Goal: Task Accomplishment & Management: Complete application form

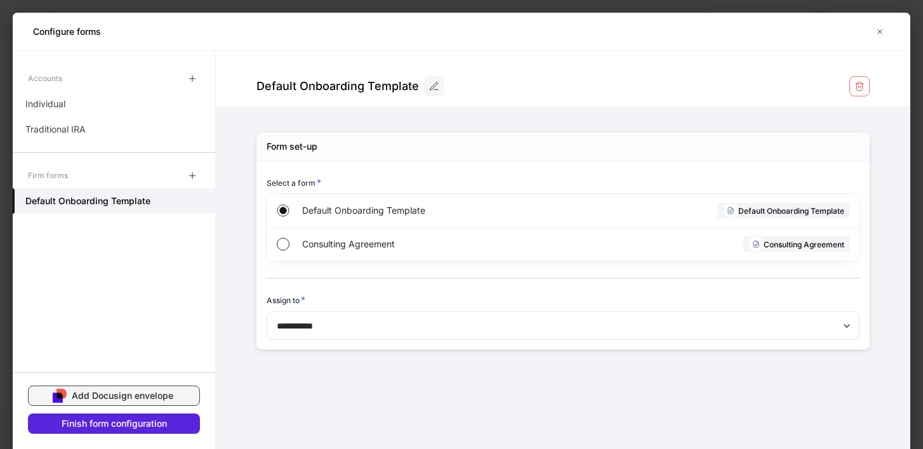
click at [166, 394] on div "Add Docusign envelope" at bounding box center [123, 396] width 102 height 13
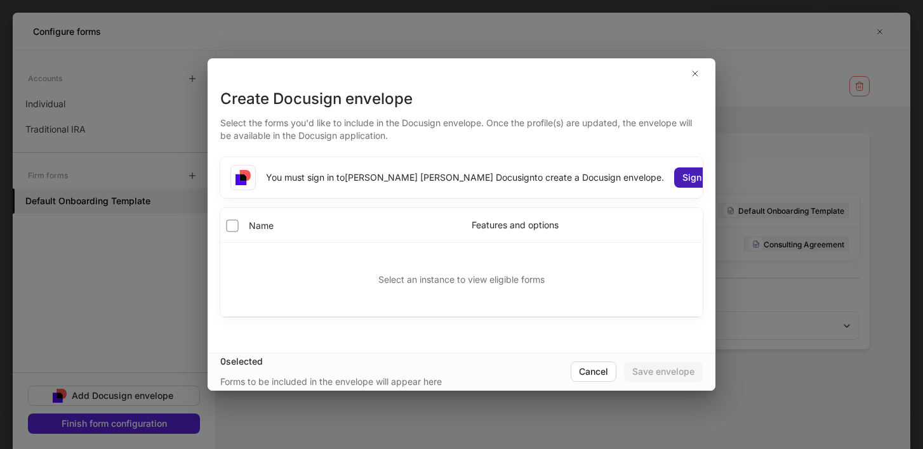
click at [682, 173] on div "Sign in" at bounding box center [696, 177] width 29 height 13
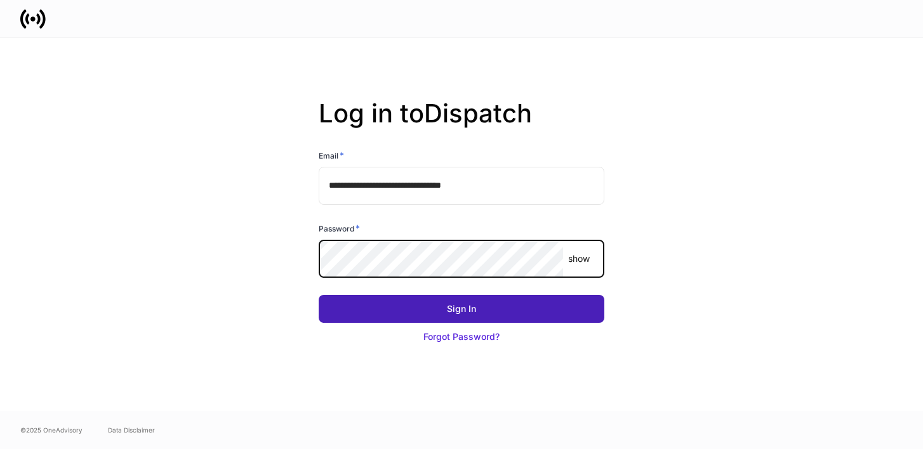
click at [460, 305] on div "Sign In" at bounding box center [461, 309] width 29 height 13
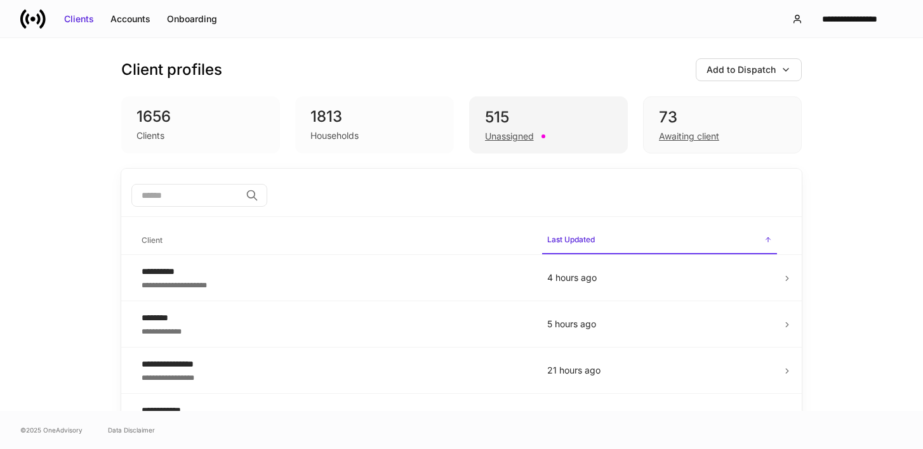
click at [498, 133] on div "Unassigned" at bounding box center [509, 136] width 49 height 13
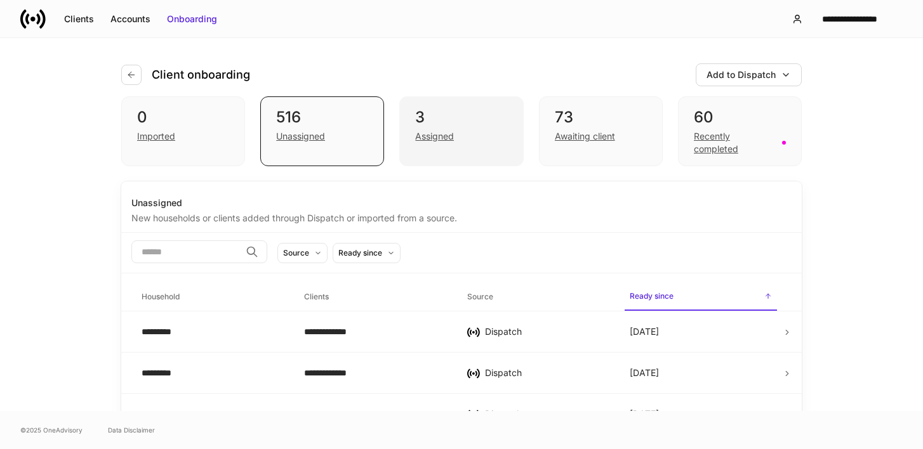
click at [430, 141] on div "Assigned" at bounding box center [434, 136] width 39 height 13
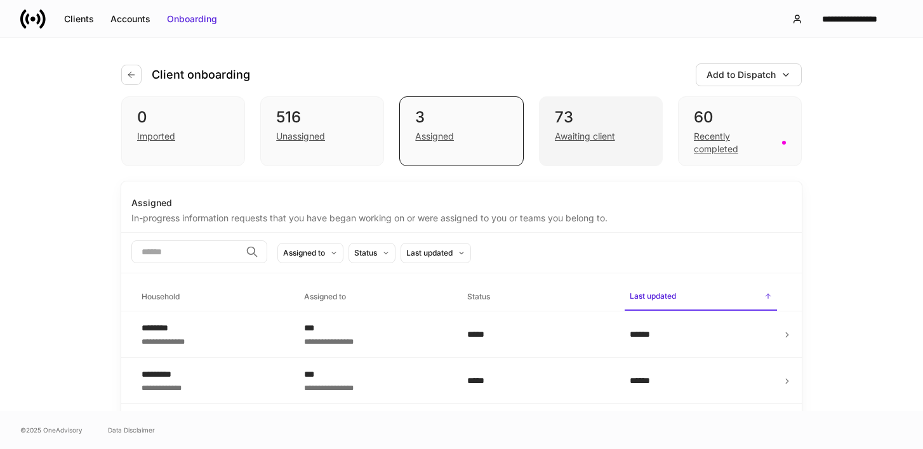
click at [586, 136] on div "Awaiting client" at bounding box center [585, 136] width 60 height 13
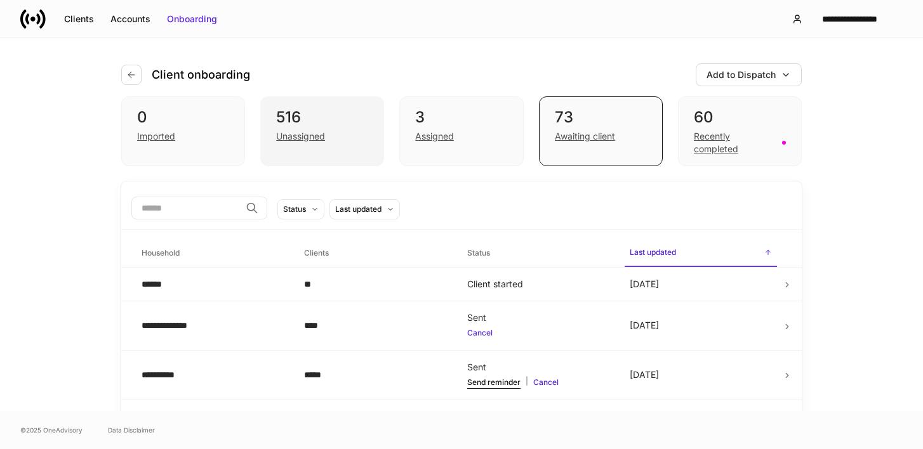
click at [320, 136] on div "Unassigned" at bounding box center [300, 136] width 49 height 13
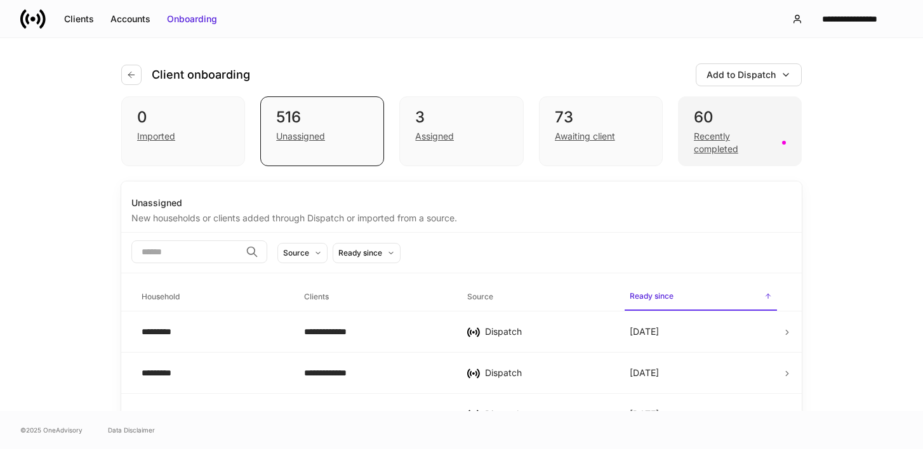
click at [736, 149] on div "Recently completed" at bounding box center [734, 142] width 81 height 25
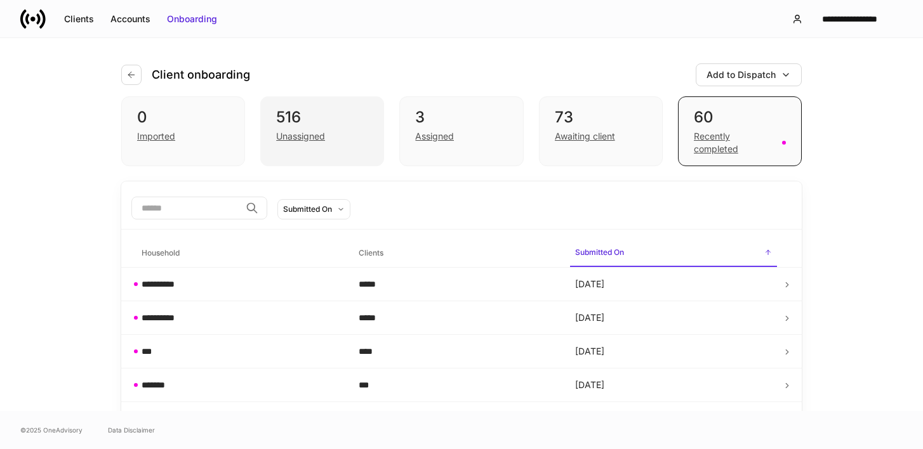
click at [314, 138] on div "Unassigned" at bounding box center [300, 136] width 49 height 13
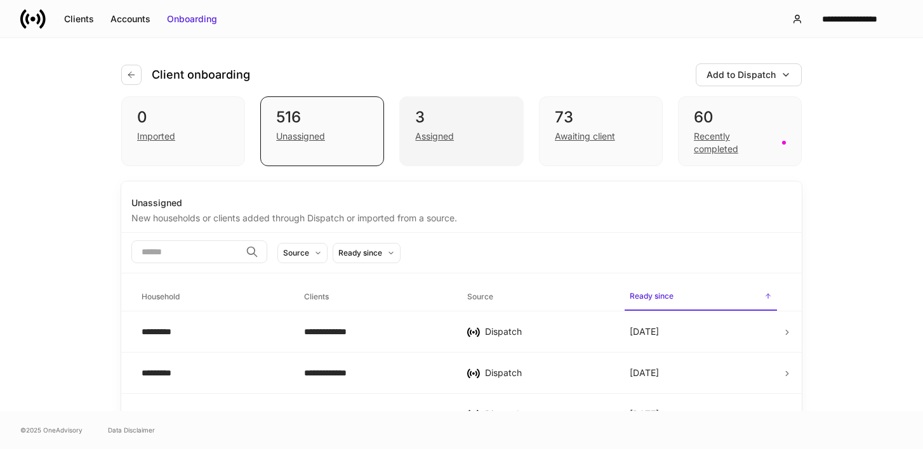
click at [424, 135] on div "Assigned" at bounding box center [434, 136] width 39 height 13
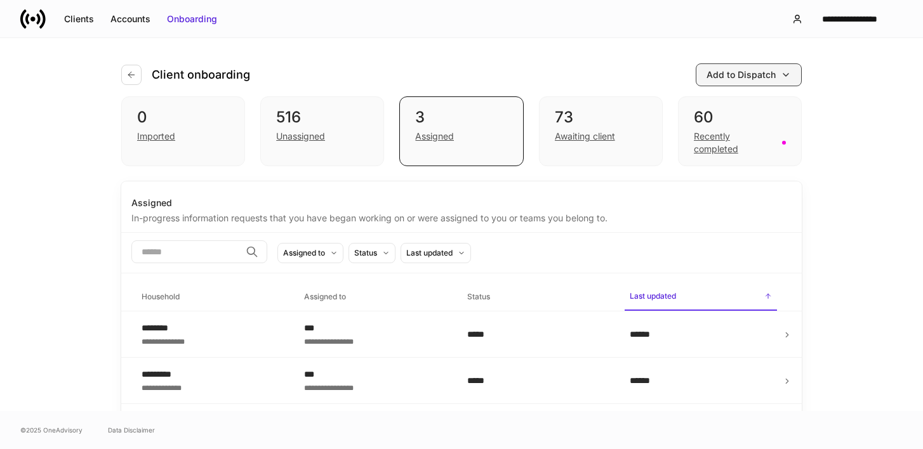
click at [734, 70] on div "Add to Dispatch" at bounding box center [740, 75] width 69 height 13
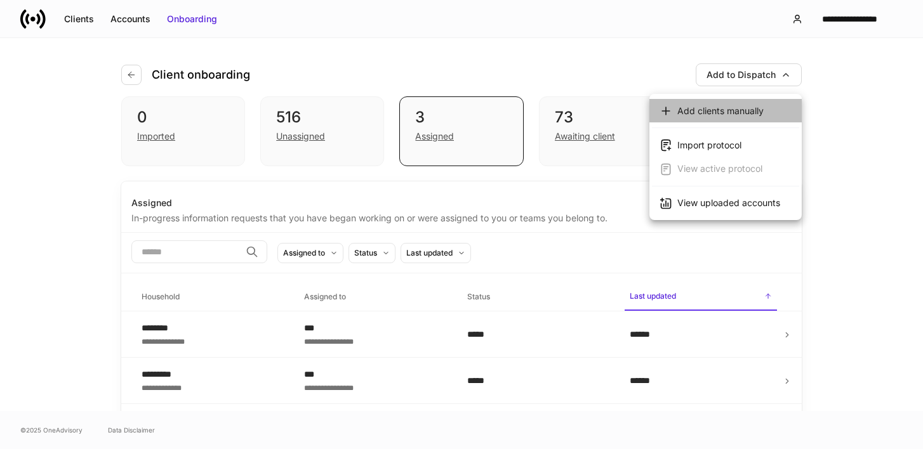
click at [722, 107] on div "Add clients manually" at bounding box center [720, 111] width 86 height 13
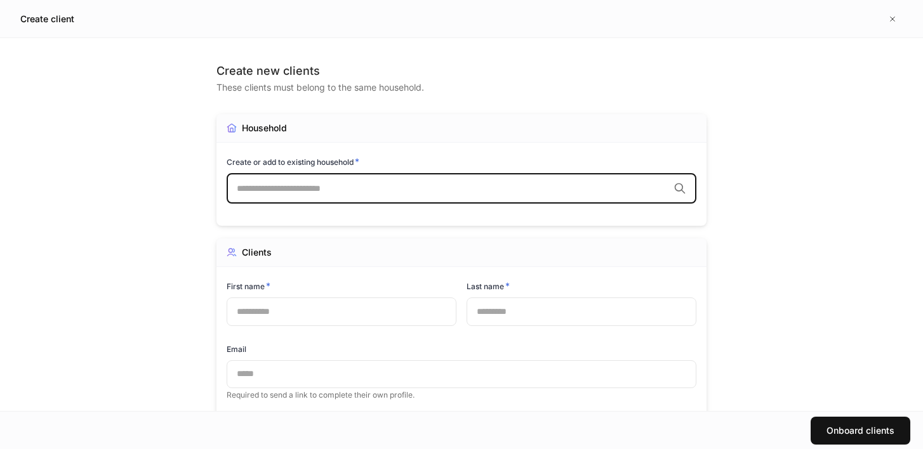
click at [445, 193] on input "text" at bounding box center [453, 188] width 432 height 13
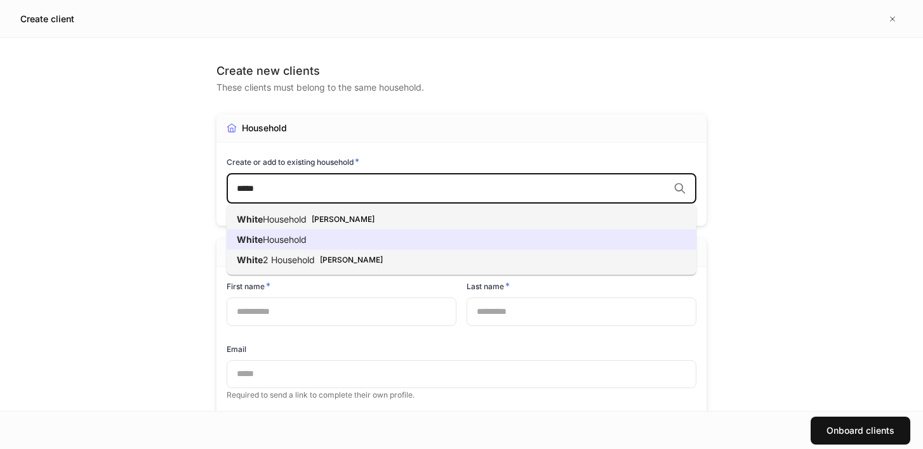
click at [420, 241] on li "White Household" at bounding box center [462, 240] width 470 height 20
type input "*****"
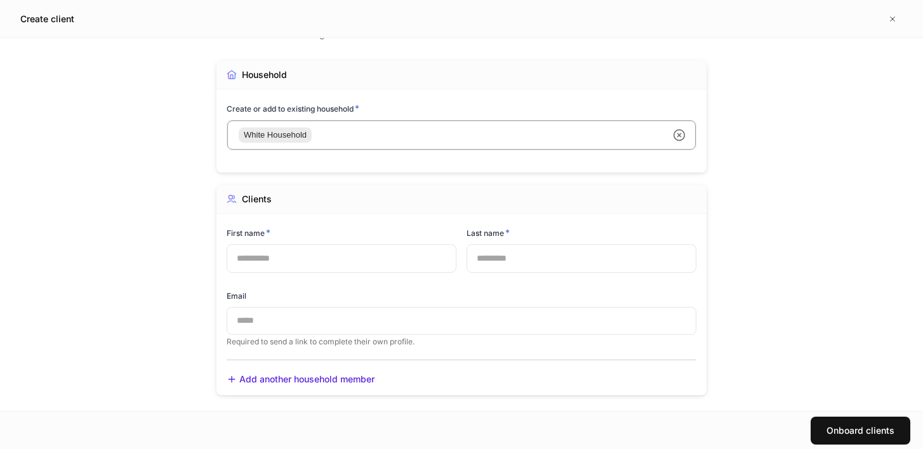
scroll to position [63, 0]
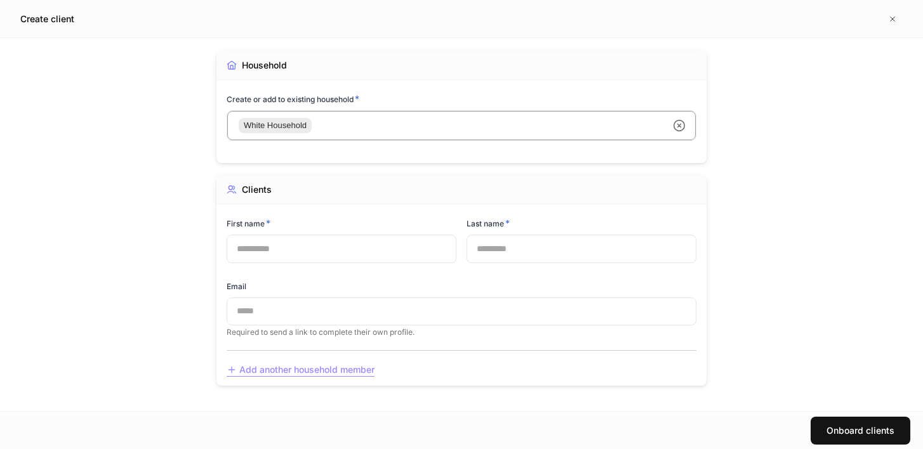
click at [327, 370] on div "Add another household member" at bounding box center [301, 370] width 148 height 13
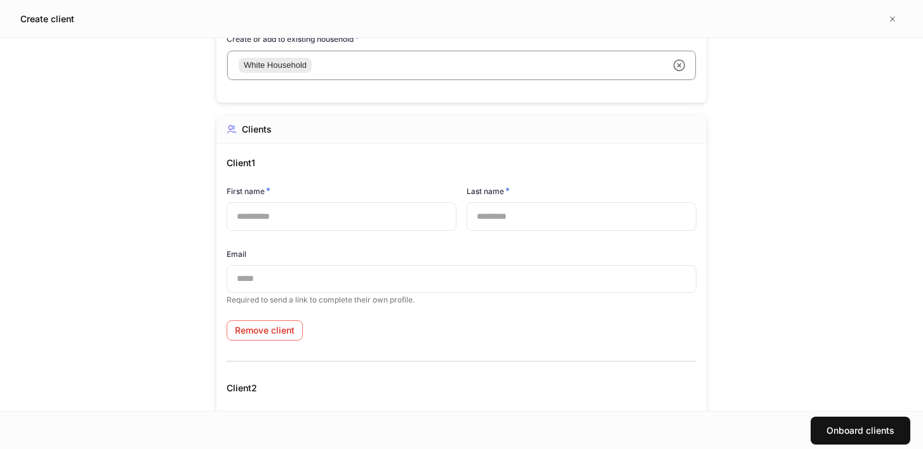
scroll to position [116, 0]
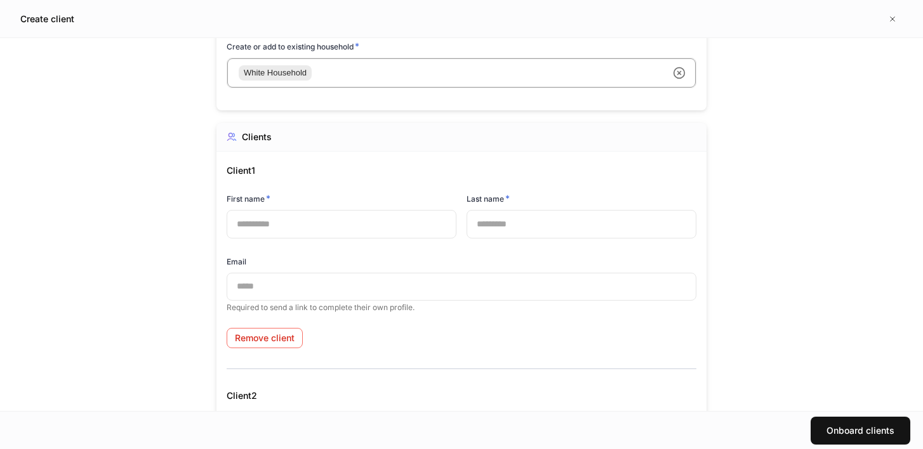
click at [310, 223] on input "text" at bounding box center [342, 224] width 230 height 28
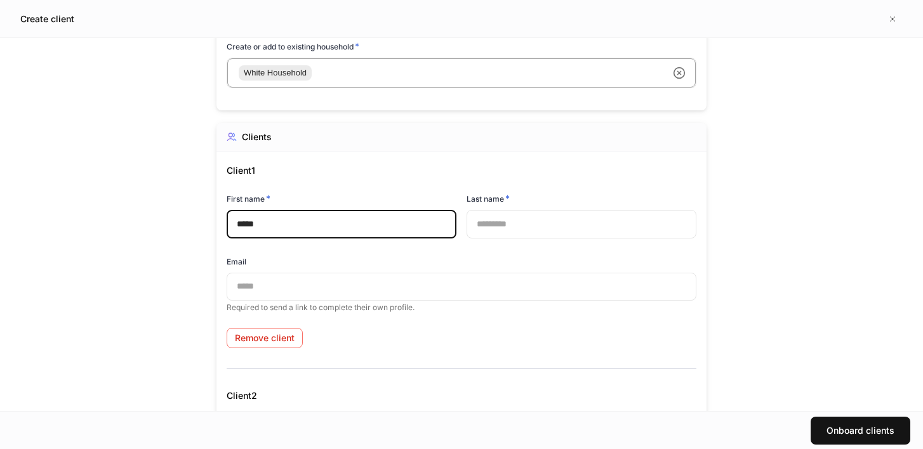
type input "*****"
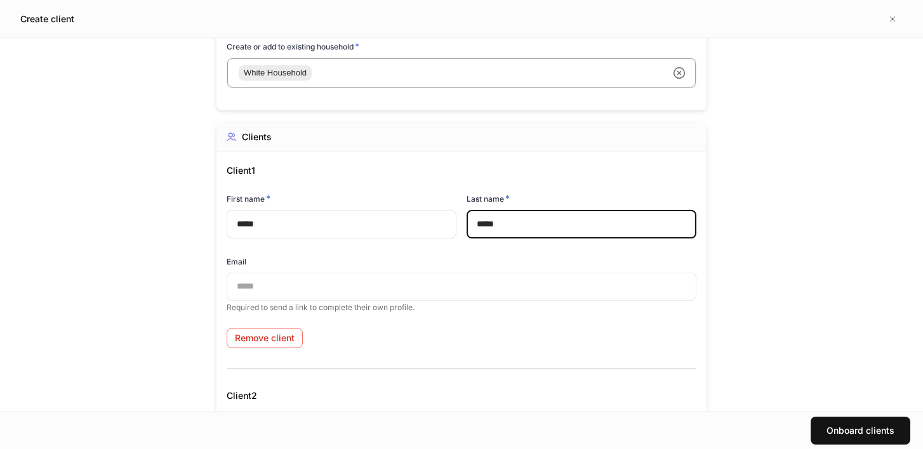
type input "*****"
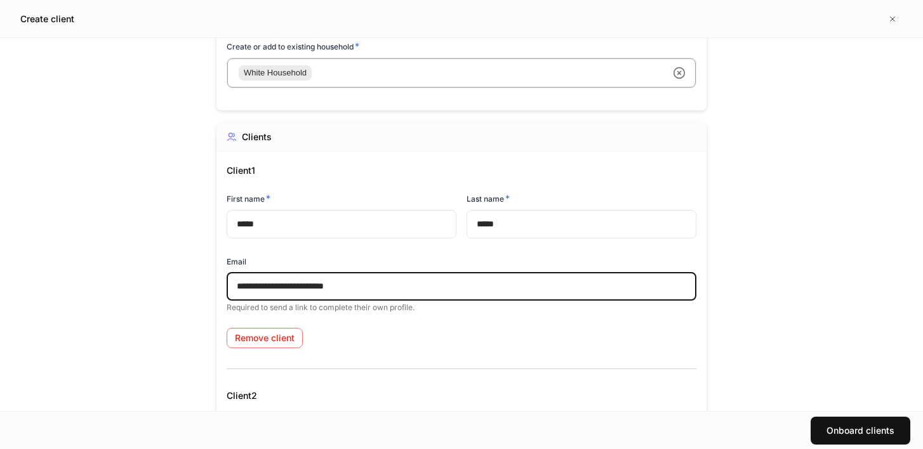
click at [272, 290] on input "**********" at bounding box center [462, 287] width 470 height 28
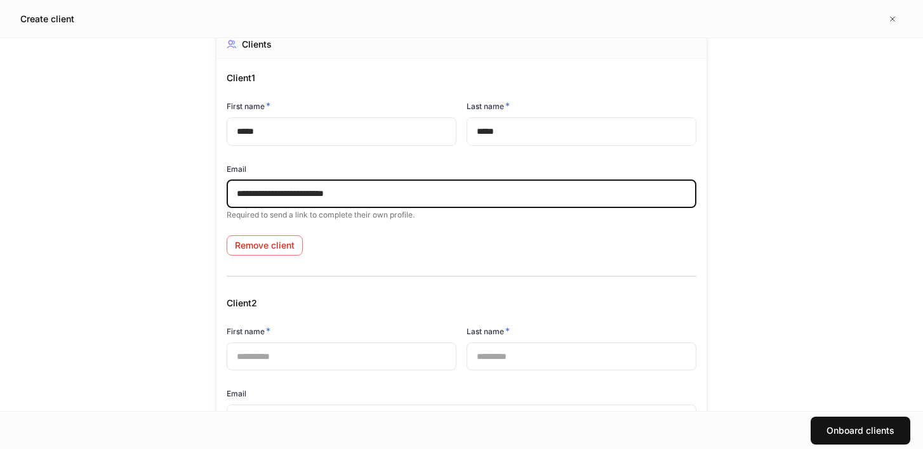
scroll to position [207, 0]
type input "**********"
click at [259, 359] on input "text" at bounding box center [342, 358] width 230 height 28
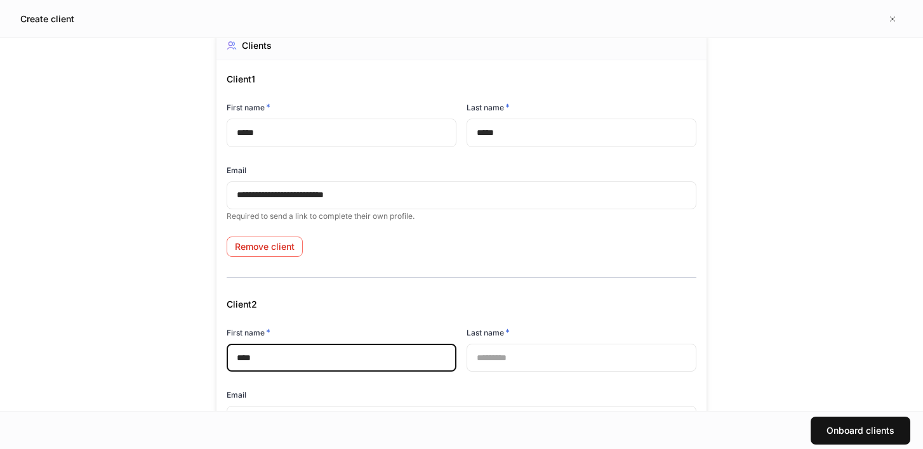
type input "****"
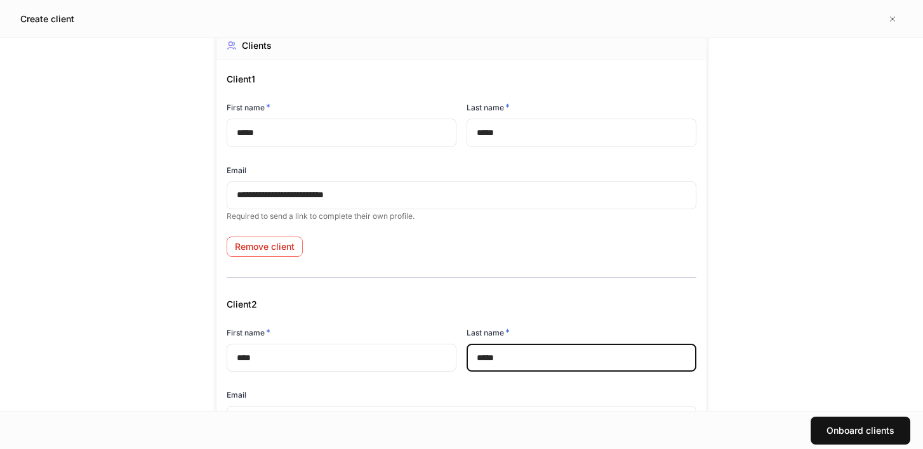
type input "*****"
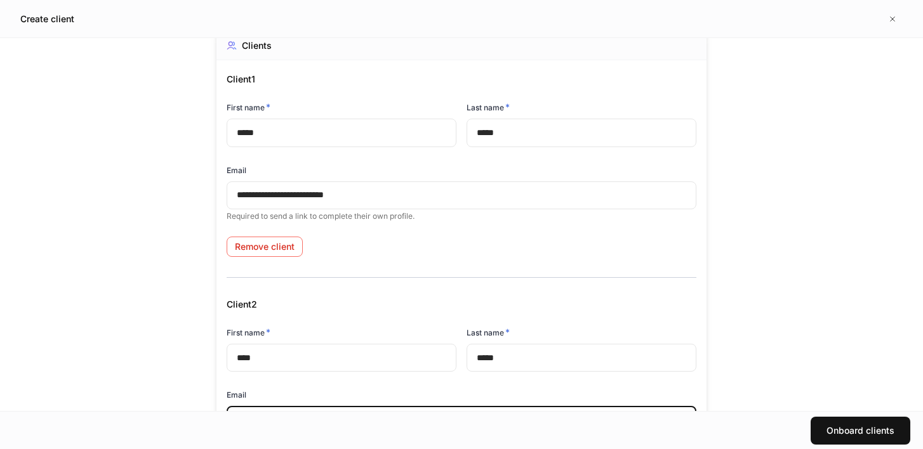
scroll to position [231, 0]
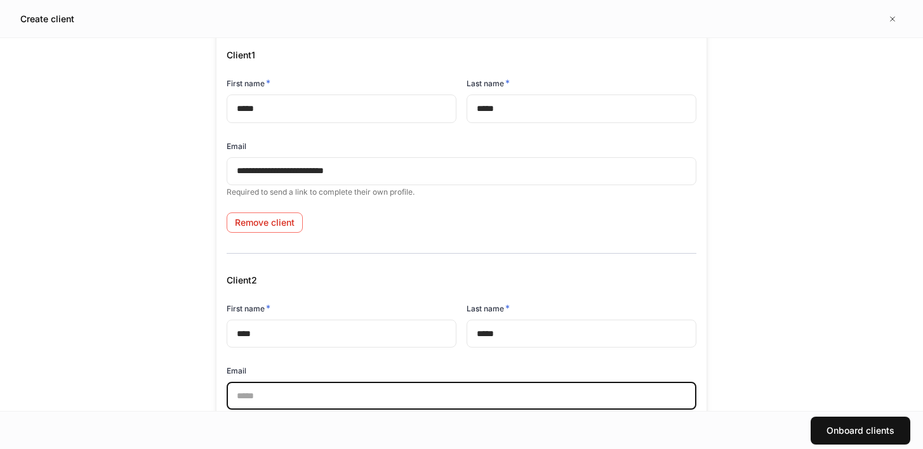
paste input "**********"
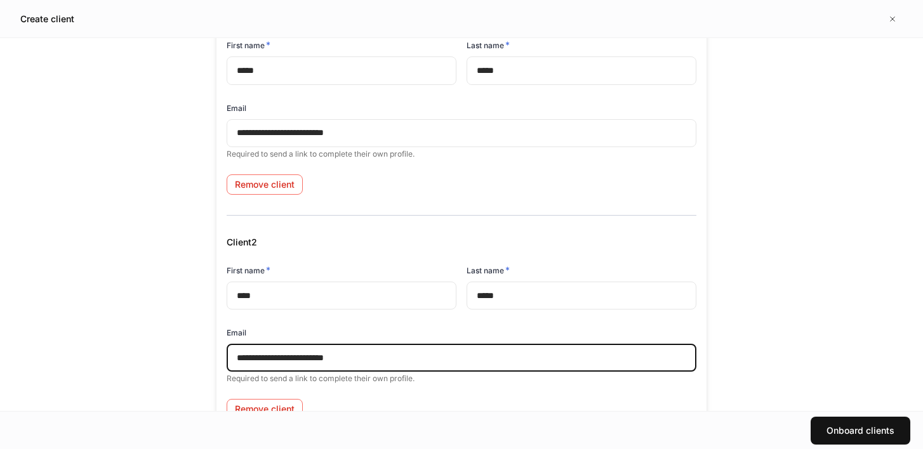
scroll to position [296, 0]
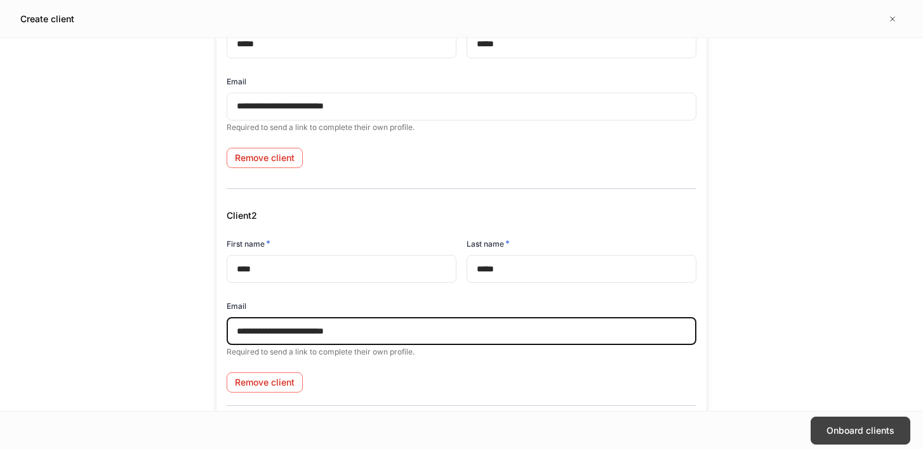
type input "**********"
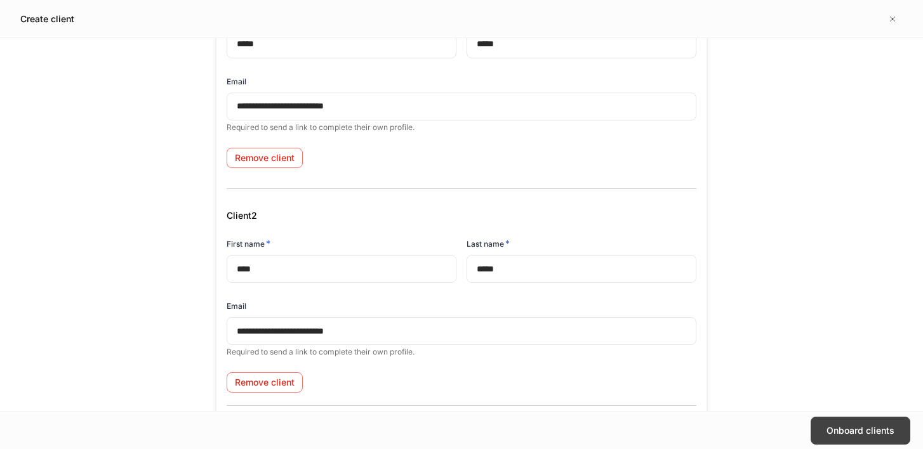
click at [852, 435] on div "Onboard clients" at bounding box center [860, 431] width 68 height 13
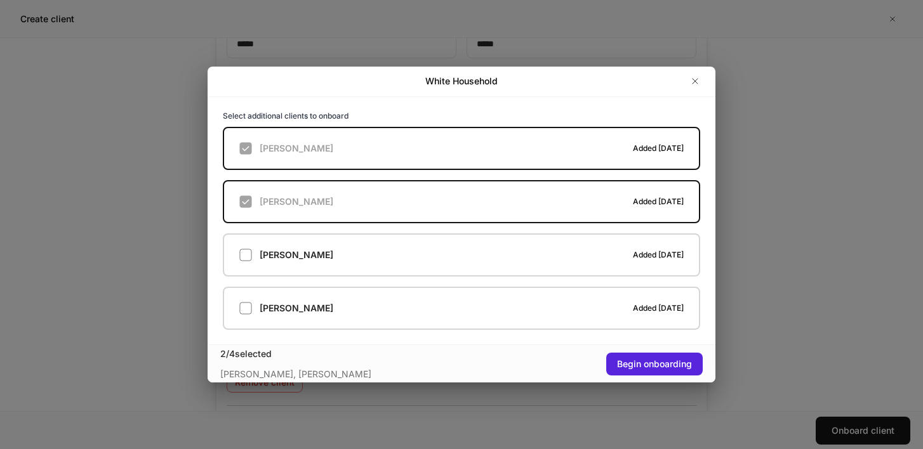
click at [246, 199] on div "John White Added today" at bounding box center [456, 196] width 487 height 53
click at [691, 84] on icon "button" at bounding box center [695, 81] width 10 height 10
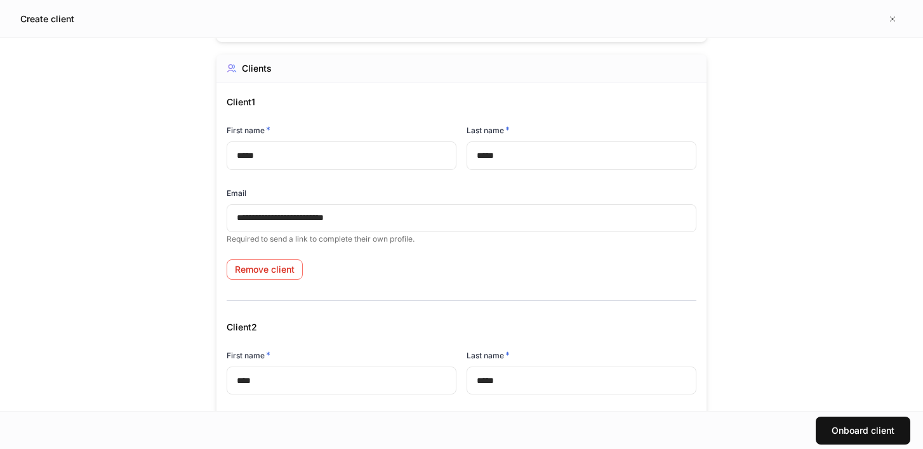
scroll to position [0, 0]
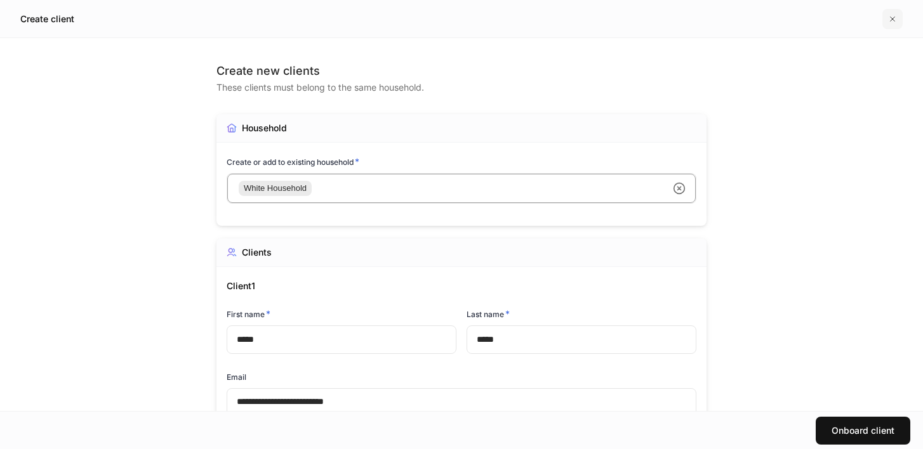
drag, startPoint x: 904, startPoint y: 15, endPoint x: 892, endPoint y: 15, distance: 12.1
click at [902, 15] on div "Create client" at bounding box center [461, 18] width 923 height 37
click at [892, 15] on icon "button" at bounding box center [892, 19] width 10 height 10
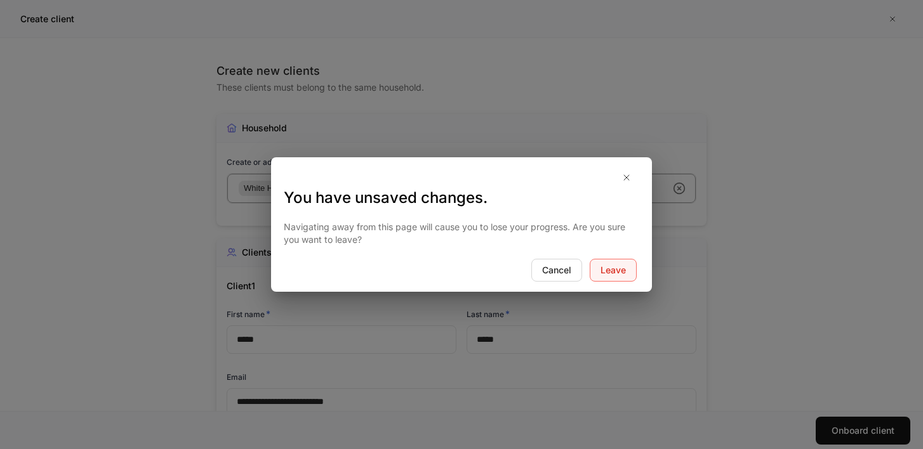
click at [607, 269] on div "Leave" at bounding box center [612, 270] width 25 height 13
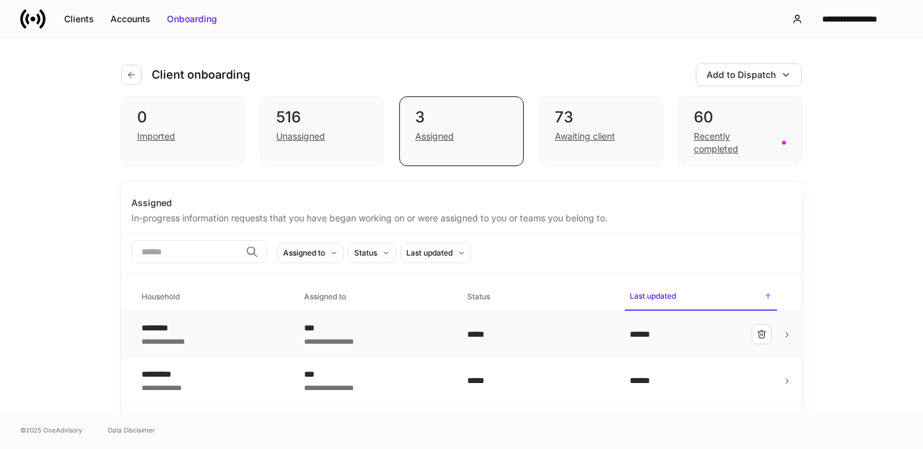
scroll to position [39, 0]
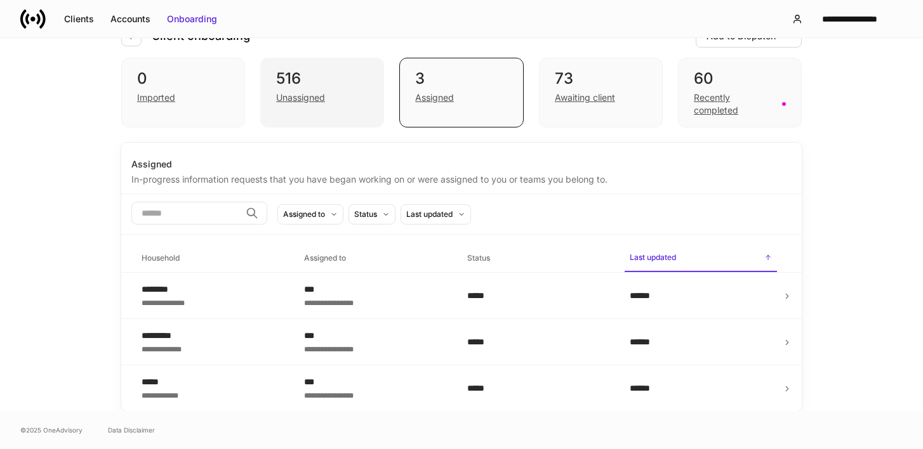
click at [326, 101] on div "Unassigned" at bounding box center [322, 96] width 92 height 15
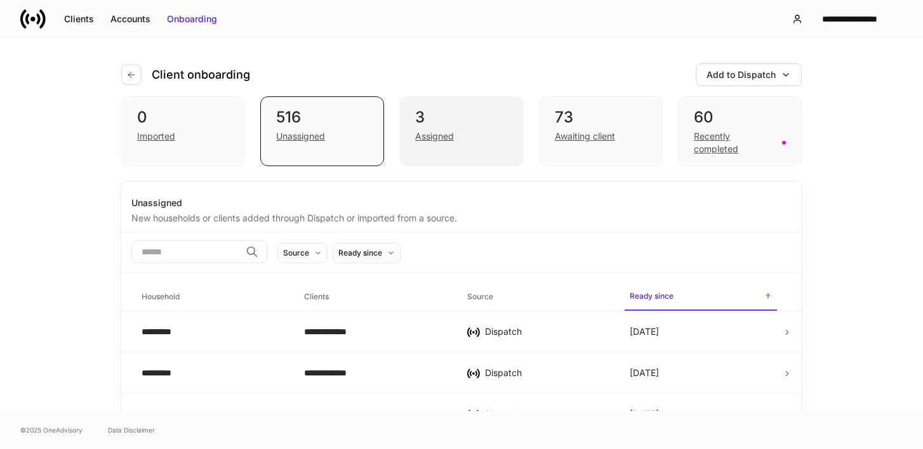
click at [428, 129] on div "Assigned" at bounding box center [461, 135] width 92 height 15
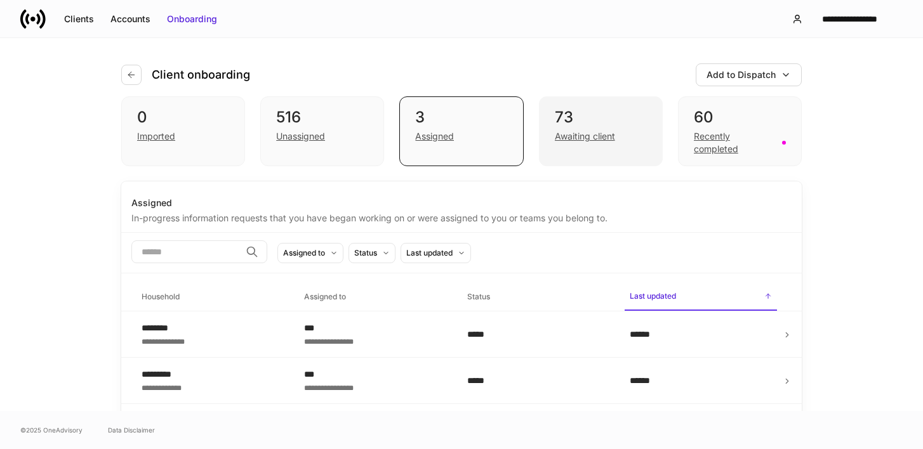
click at [568, 131] on div "Awaiting client" at bounding box center [585, 136] width 60 height 13
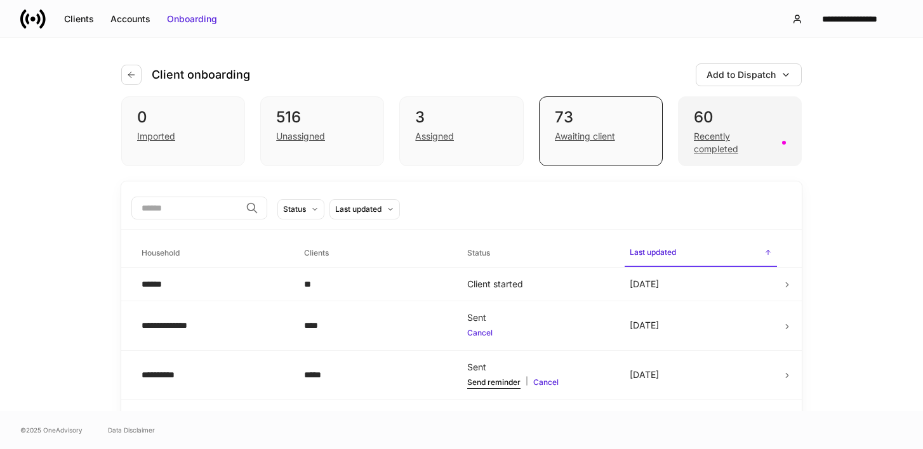
click at [705, 143] on div "Recently completed" at bounding box center [734, 142] width 81 height 25
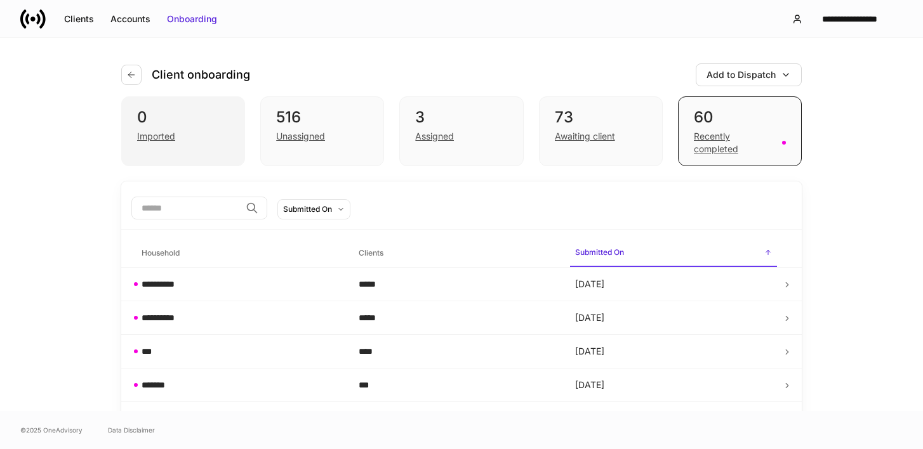
click at [200, 136] on div "Imported" at bounding box center [183, 135] width 92 height 15
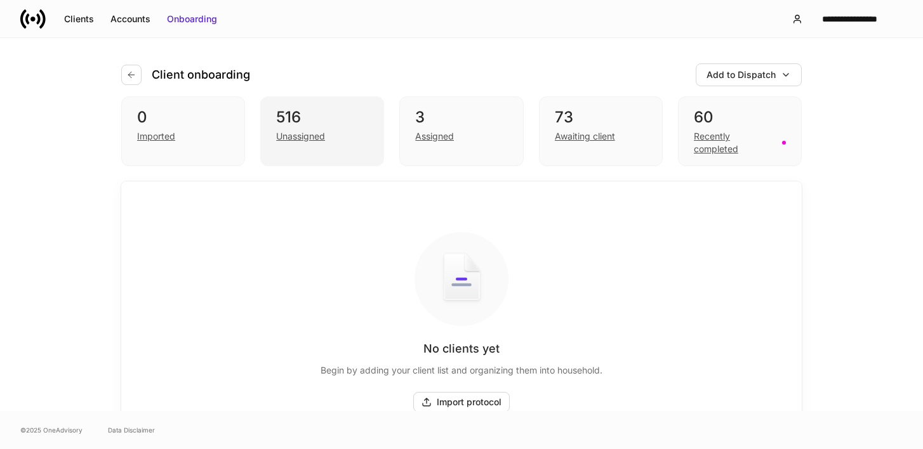
click at [311, 139] on div "Unassigned" at bounding box center [300, 136] width 49 height 13
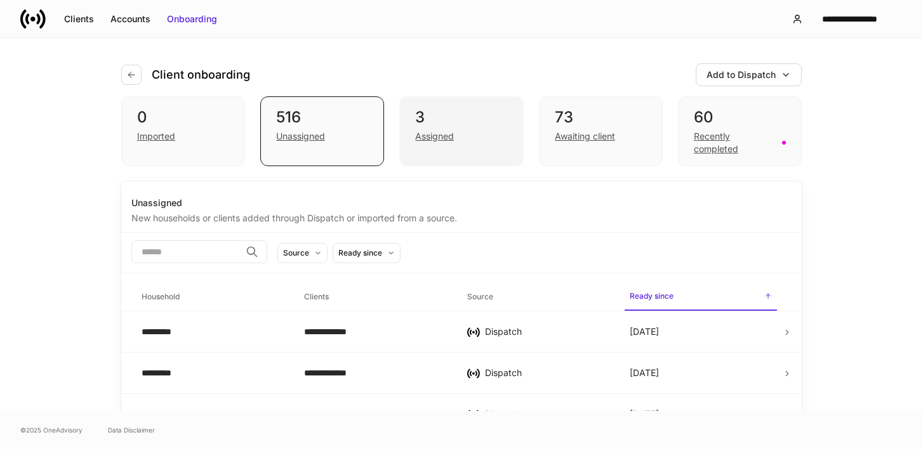
click at [444, 138] on div "Assigned" at bounding box center [434, 136] width 39 height 13
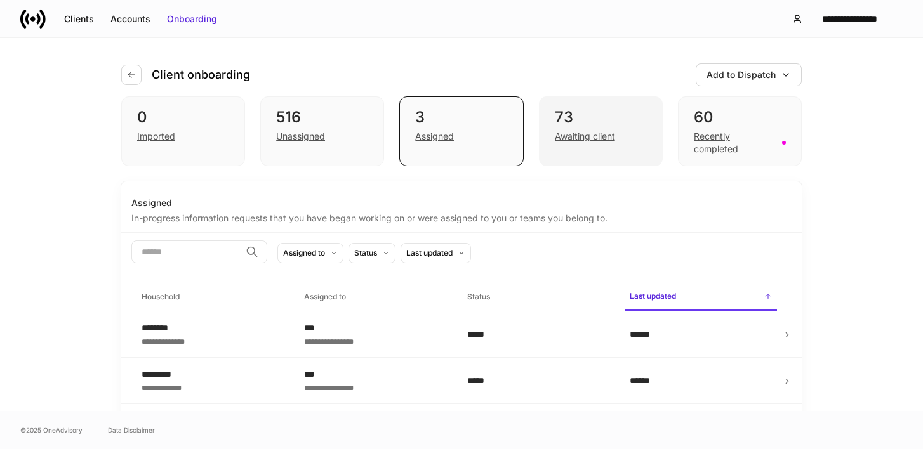
click at [590, 132] on div "Awaiting client" at bounding box center [585, 136] width 60 height 13
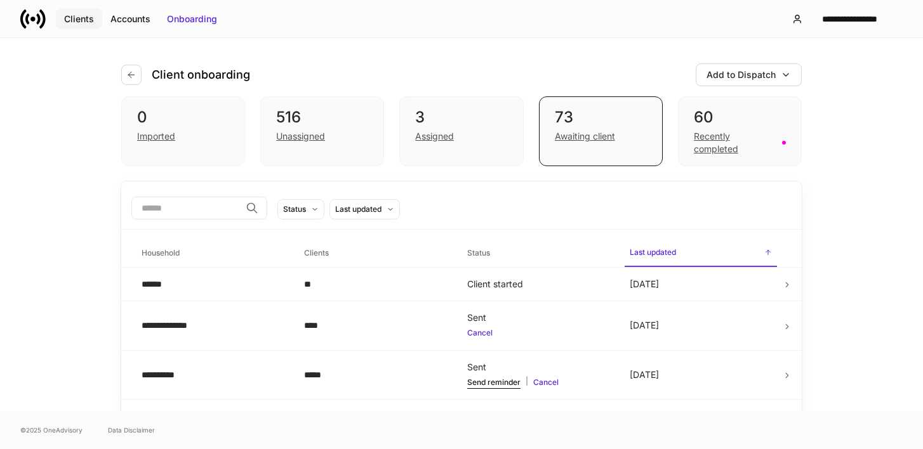
click at [82, 25] on div "Clients" at bounding box center [79, 19] width 30 height 13
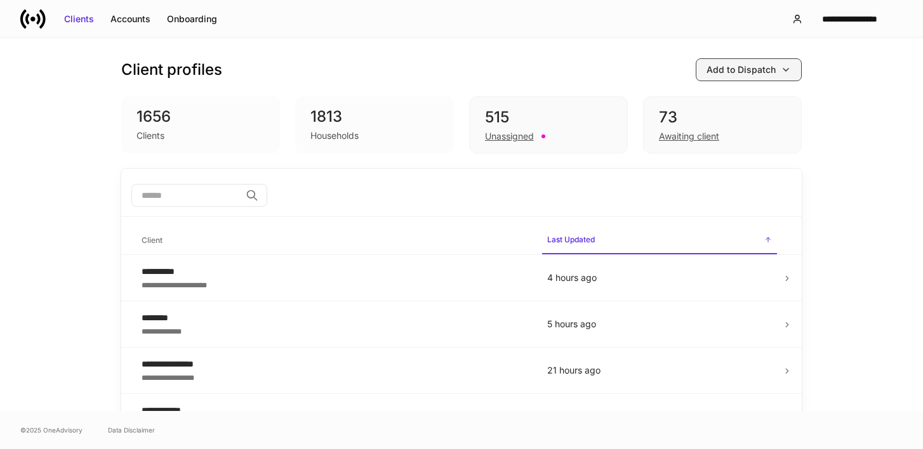
click at [753, 66] on div "Add to Dispatch" at bounding box center [740, 69] width 69 height 13
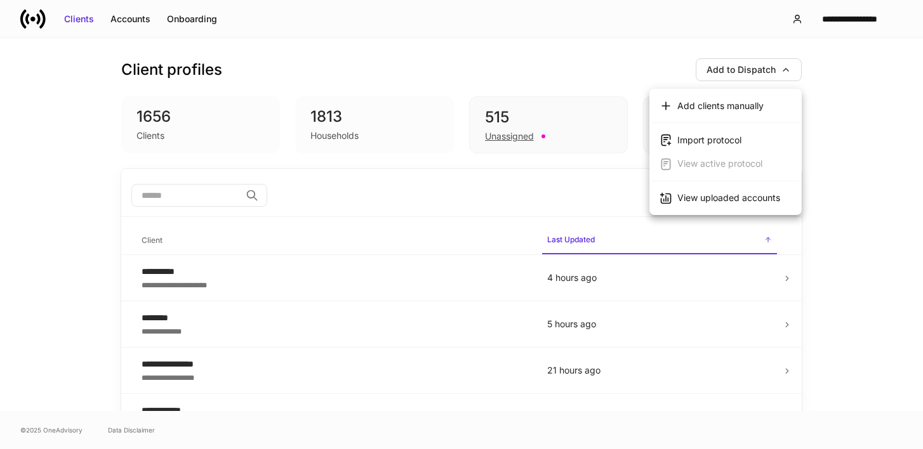
click at [716, 101] on div "Add clients manually" at bounding box center [720, 106] width 86 height 13
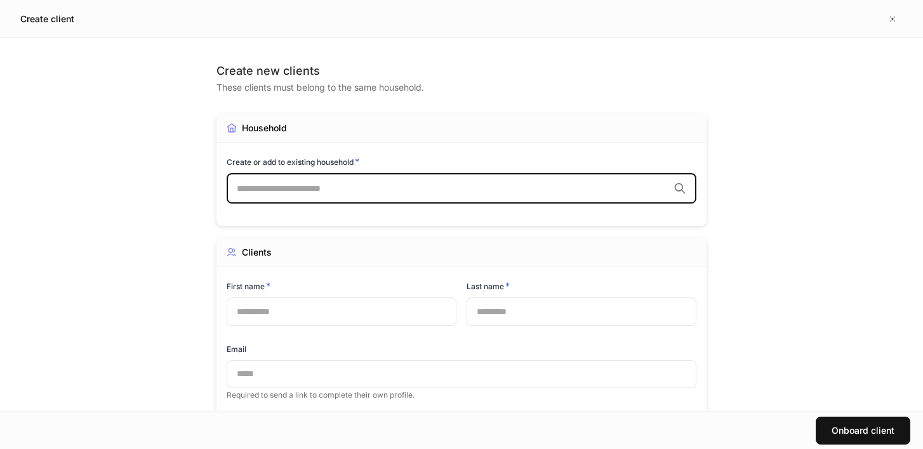
click at [486, 194] on input "text" at bounding box center [453, 188] width 432 height 13
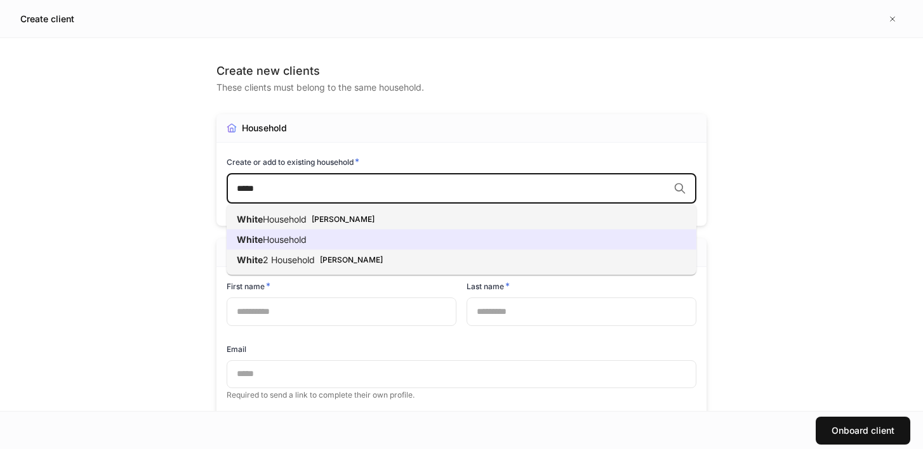
click at [436, 241] on li "White Household" at bounding box center [462, 240] width 470 height 20
type input "*****"
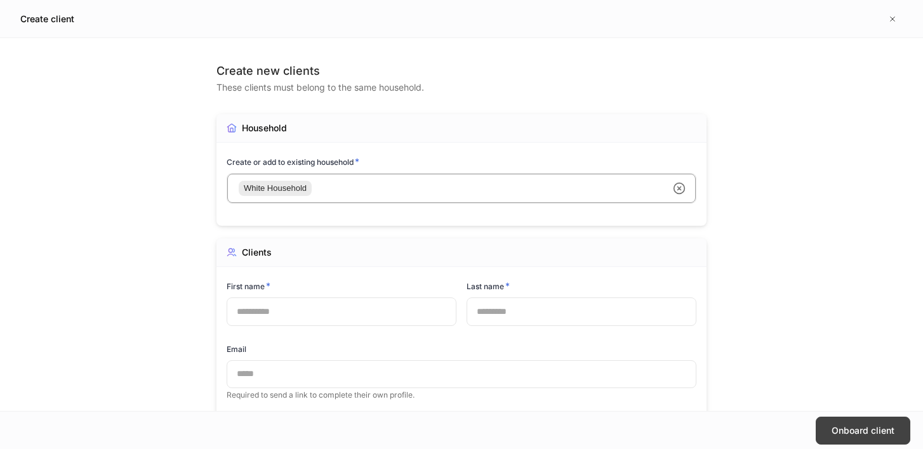
click at [862, 427] on div "Onboard client" at bounding box center [862, 431] width 63 height 13
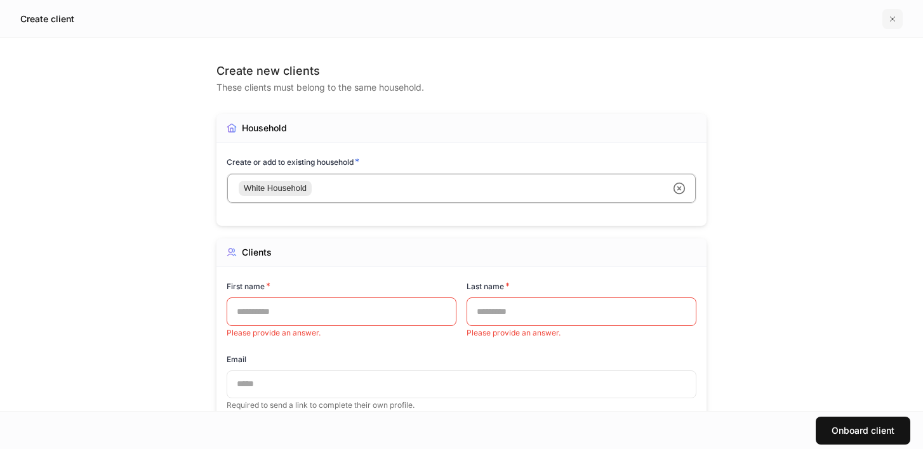
click at [894, 18] on icon "button" at bounding box center [892, 19] width 10 height 10
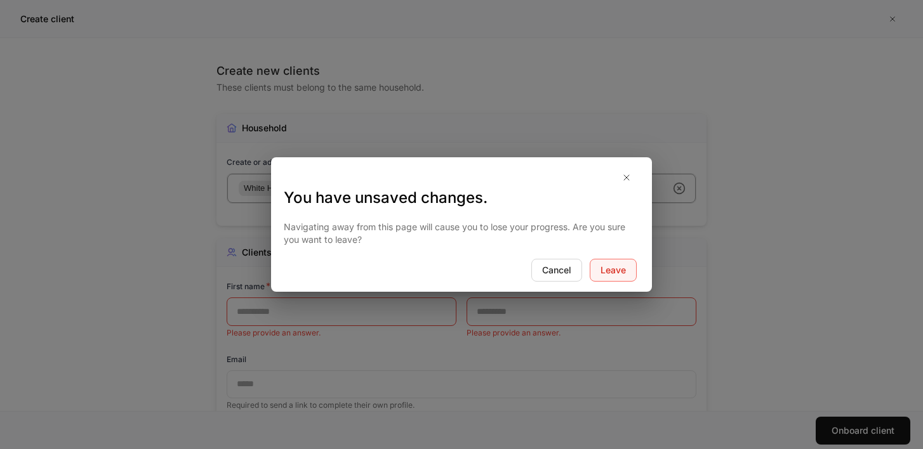
click at [616, 270] on div "Leave" at bounding box center [612, 270] width 25 height 13
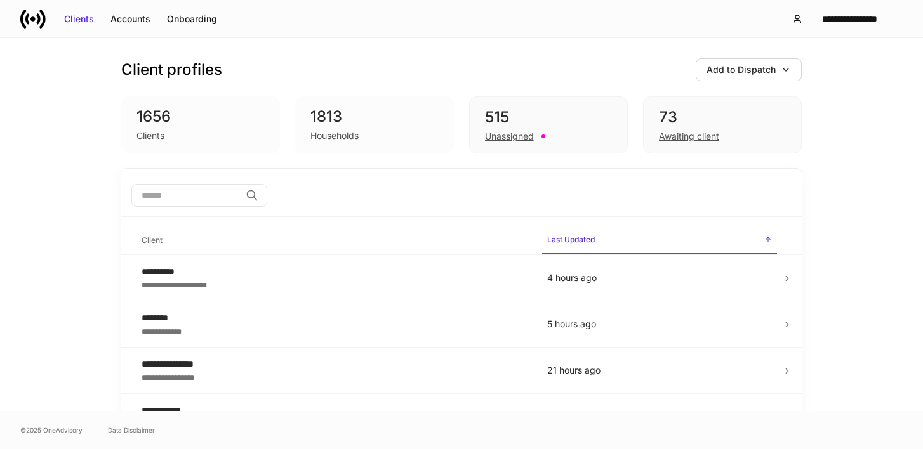
scroll to position [6, 0]
